Goal: Register for event/course

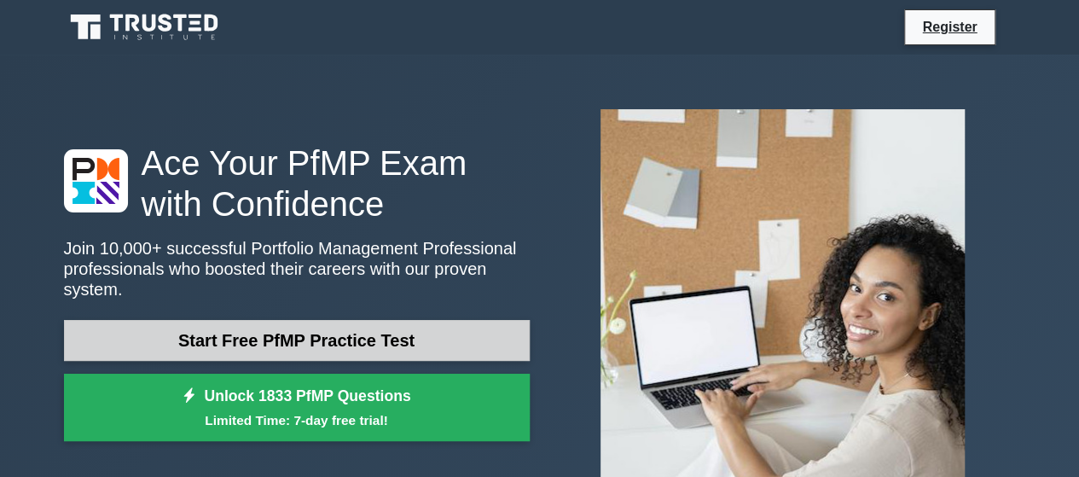
click at [451, 335] on link "Start Free PfMP Practice Test" at bounding box center [297, 340] width 466 height 41
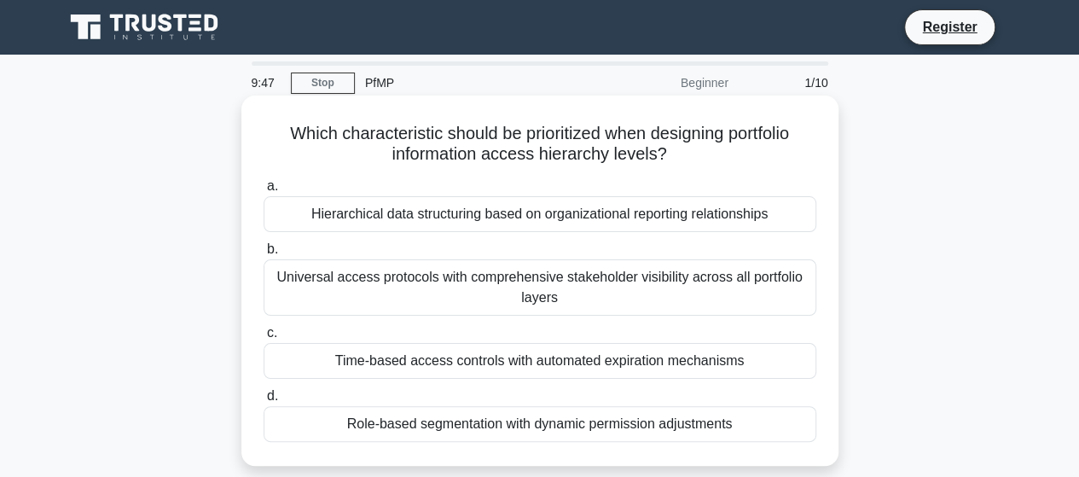
drag, startPoint x: 287, startPoint y: 134, endPoint x: 769, endPoint y: 148, distance: 482.2
click at [769, 148] on h5 "Which characteristic should be prioritized when designing portfolio information…" at bounding box center [540, 144] width 556 height 43
click at [717, 169] on div "Which characteristic should be prioritized when designing portfolio information…" at bounding box center [540, 280] width 584 height 357
click at [351, 283] on div "Universal access protocols with comprehensive stakeholder visibility across all…" at bounding box center [540, 287] width 553 height 56
click at [264, 255] on input "b. Universal access protocols with comprehensive stakeholder visibility across …" at bounding box center [264, 249] width 0 height 11
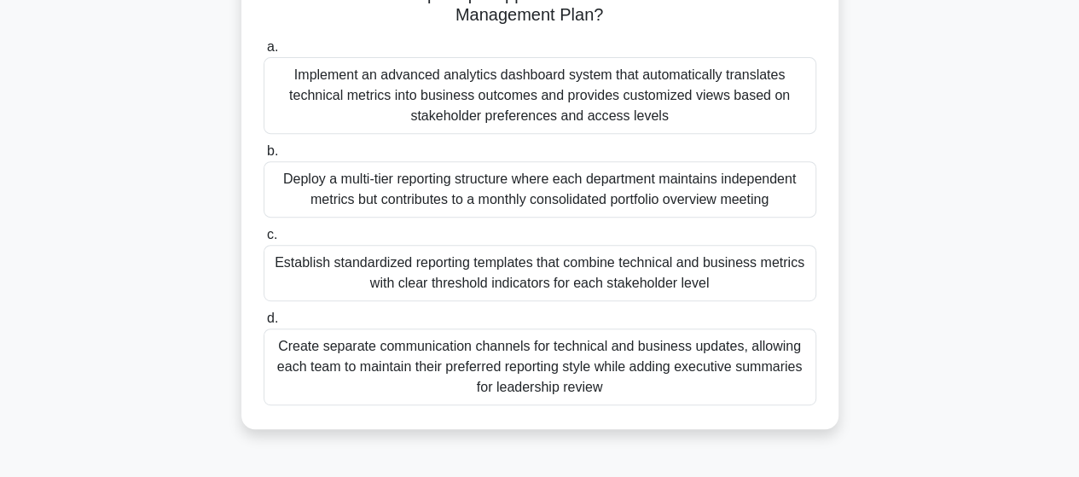
scroll to position [256, 0]
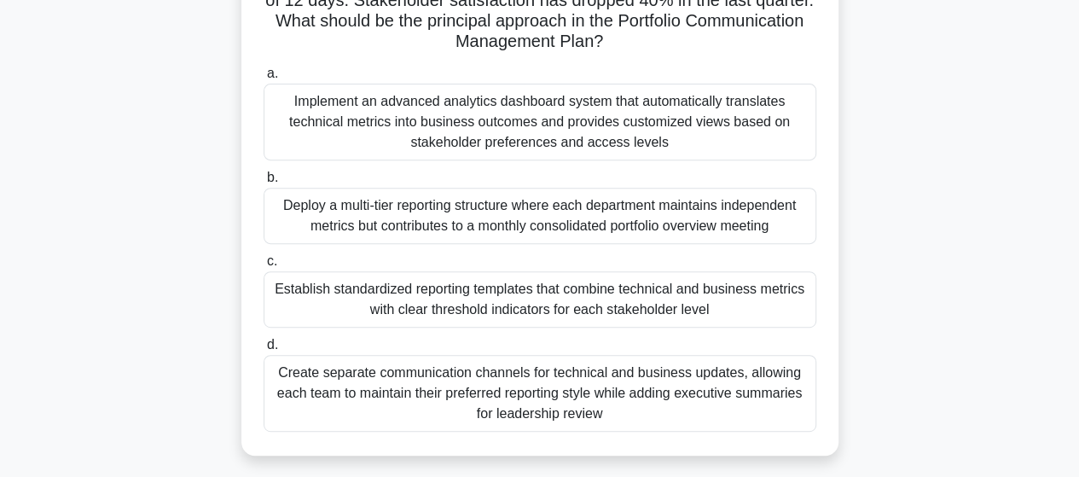
click at [462, 311] on div "Establish standardized reporting templates that combine technical and business …" at bounding box center [540, 299] width 553 height 56
click at [264, 267] on input "c. Establish standardized reporting templates that combine technical and busine…" at bounding box center [264, 261] width 0 height 11
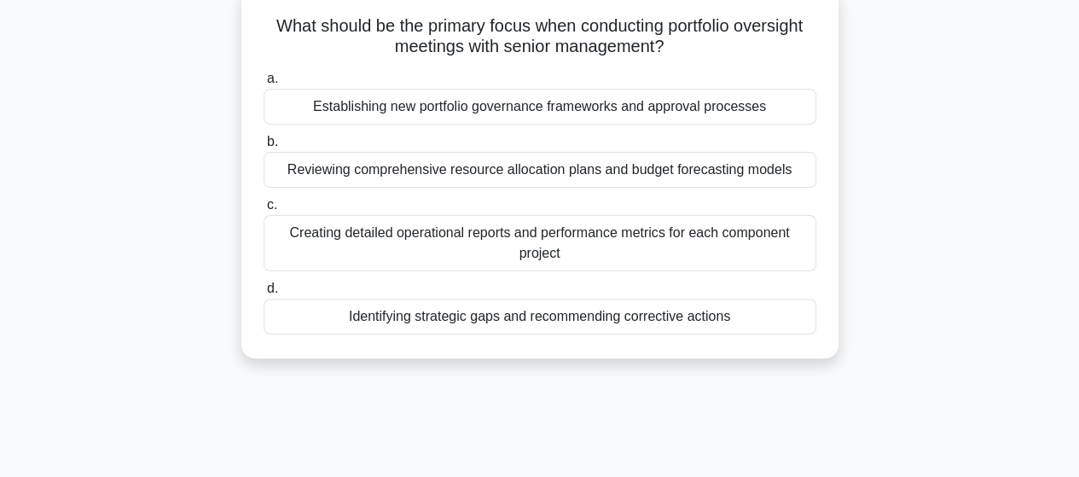
scroll to position [85, 0]
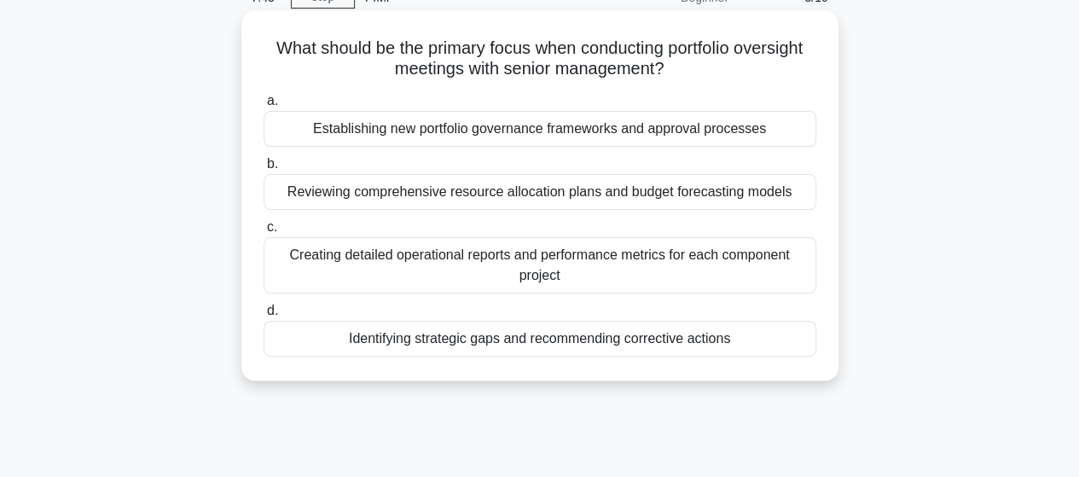
click at [686, 197] on div "Reviewing comprehensive resource allocation plans and budget forecasting models" at bounding box center [540, 192] width 553 height 36
click at [264, 170] on input "b. Reviewing comprehensive resource allocation plans and budget forecasting mod…" at bounding box center [264, 164] width 0 height 11
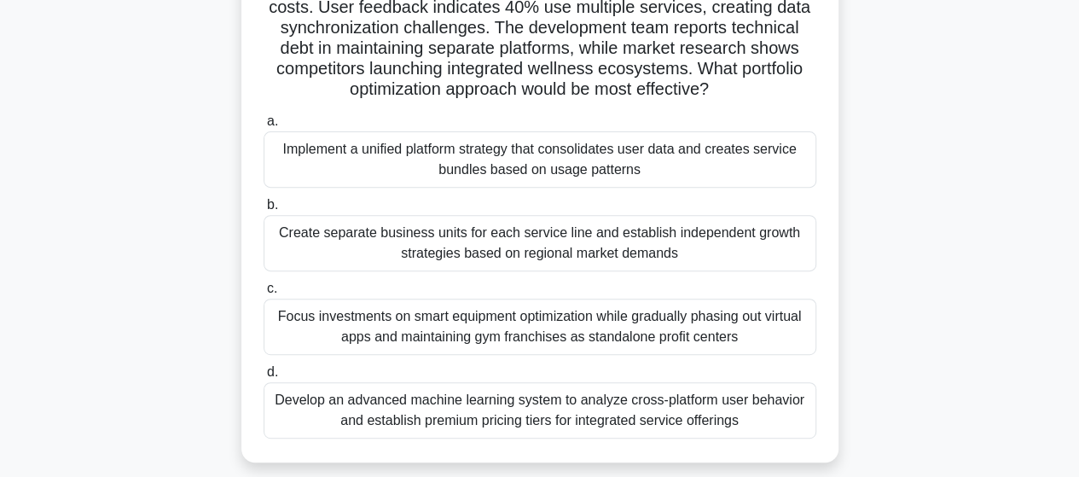
scroll to position [256, 0]
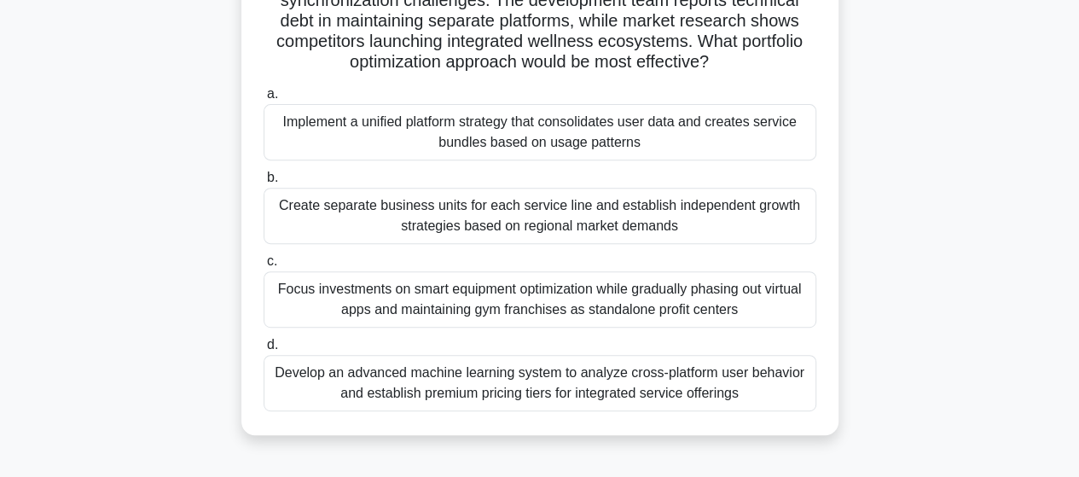
click at [634, 294] on div "Focus investments on smart equipment optimization while gradually phasing out v…" at bounding box center [540, 299] width 553 height 56
click at [264, 267] on input "c. Focus investments on smart equipment optimization while gradually phasing ou…" at bounding box center [264, 261] width 0 height 11
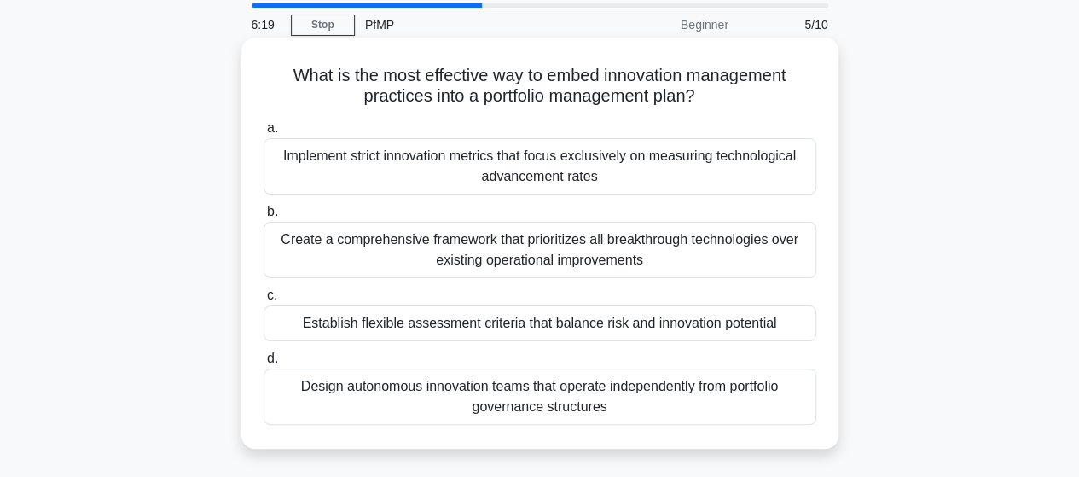
scroll to position [85, 0]
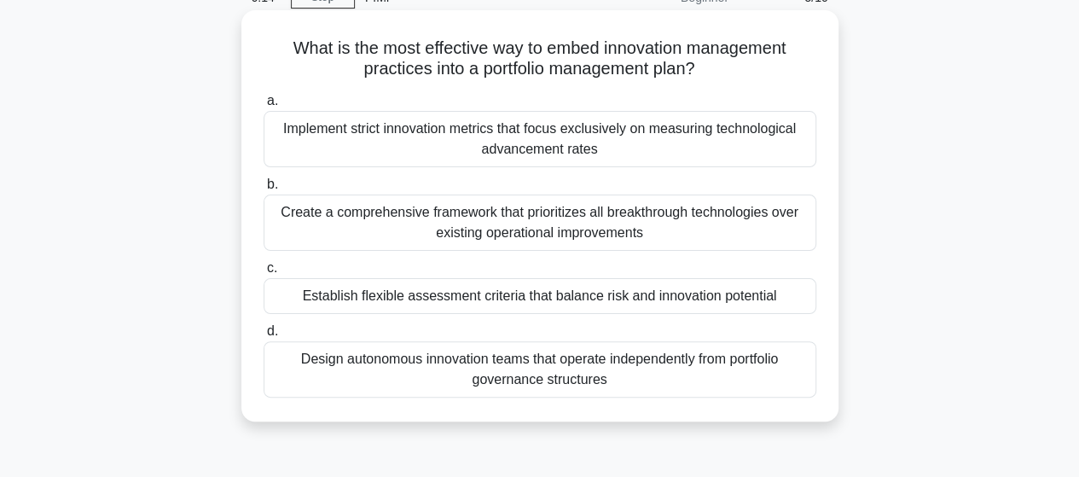
click at [629, 369] on div "Design autonomous innovation teams that operate independently from portfolio go…" at bounding box center [540, 369] width 553 height 56
click at [264, 337] on input "d. Design autonomous innovation teams that operate independently from portfolio…" at bounding box center [264, 331] width 0 height 11
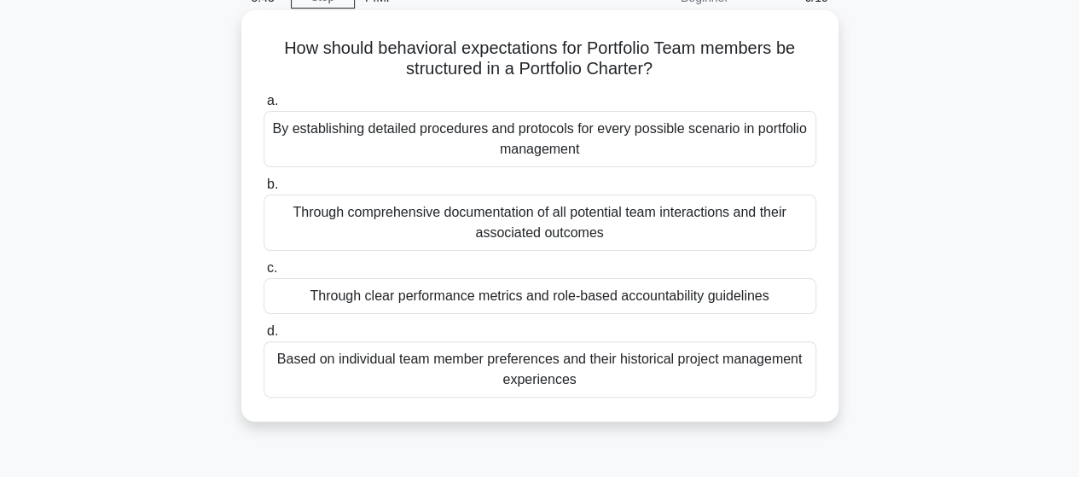
click at [677, 301] on div "Through clear performance metrics and role-based accountability guidelines" at bounding box center [540, 296] width 553 height 36
click at [264, 274] on input "c. Through clear performance metrics and role-based accountability guidelines" at bounding box center [264, 268] width 0 height 11
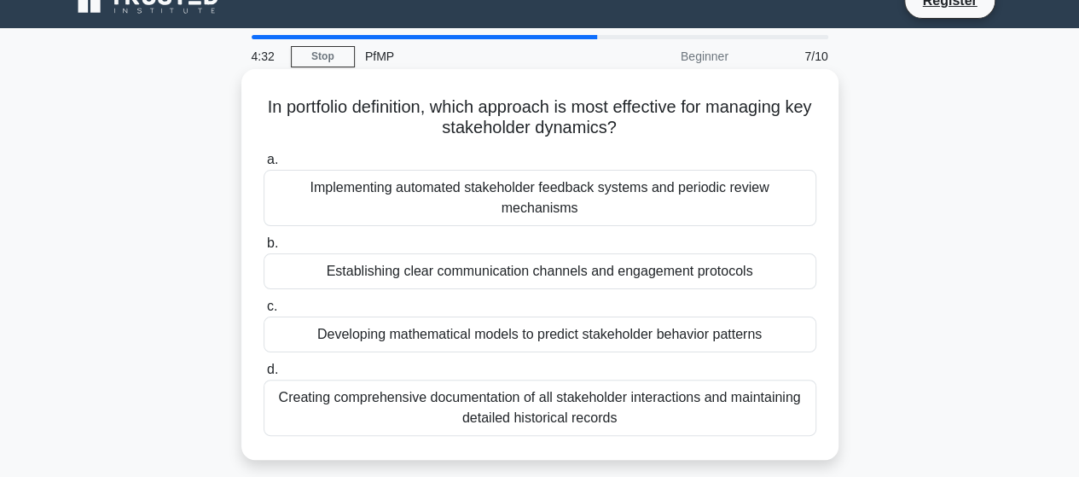
scroll to position [0, 0]
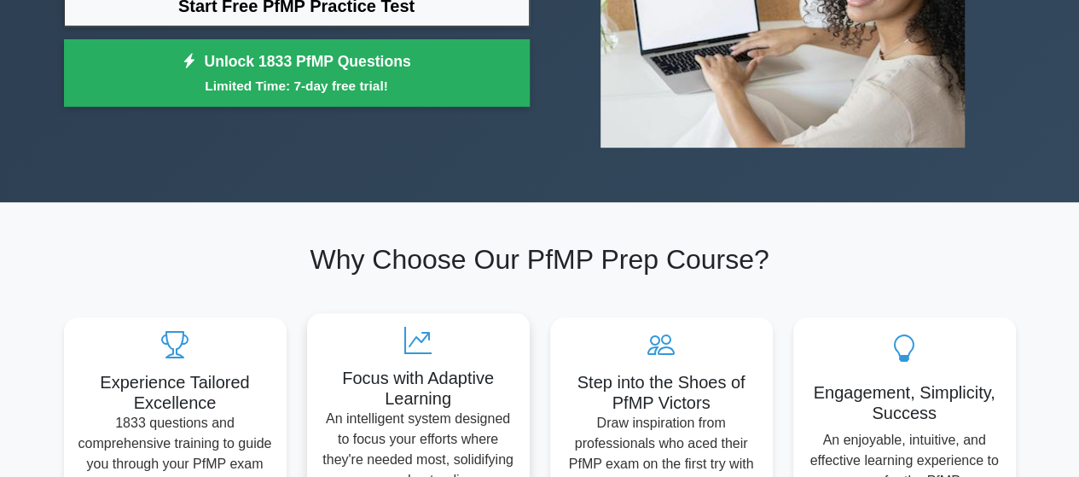
scroll to position [85, 0]
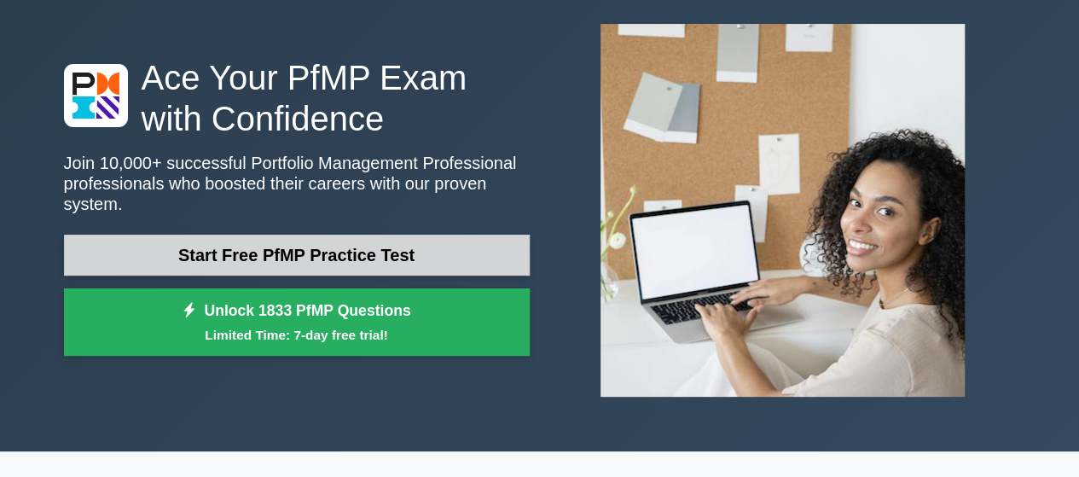
click at [362, 252] on link "Start Free PfMP Practice Test" at bounding box center [297, 255] width 466 height 41
